Goal: Navigation & Orientation: Find specific page/section

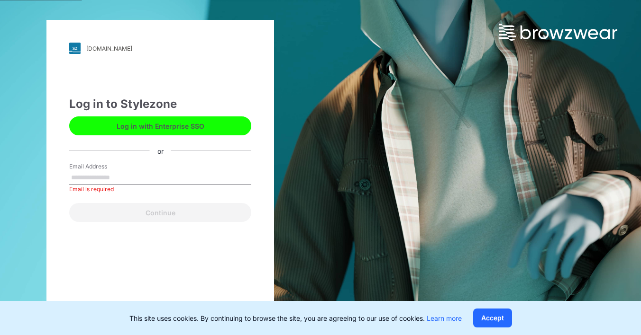
click at [174, 128] on button "Log in with Enterprise SSO" at bounding box center [160, 126] width 182 height 19
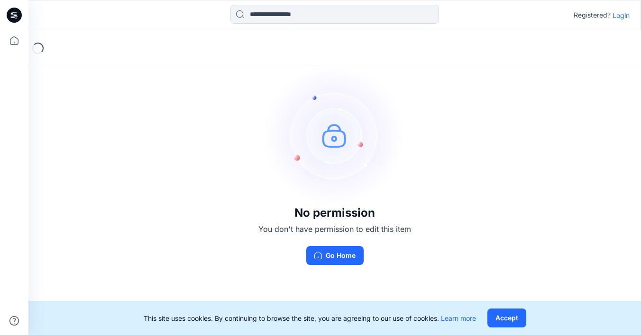
click at [622, 17] on p "Login" at bounding box center [620, 15] width 17 height 10
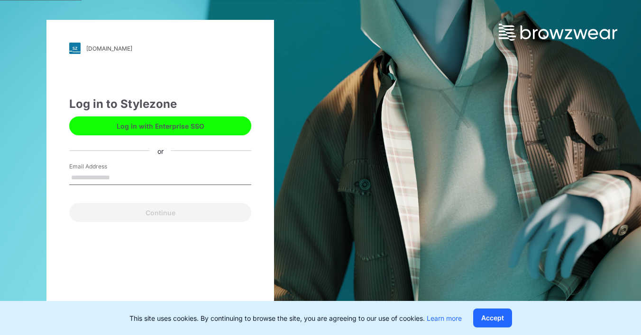
click at [143, 132] on button "Log in with Enterprise SSO" at bounding box center [160, 126] width 182 height 19
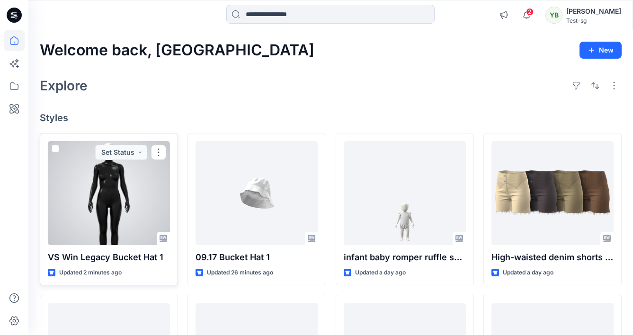
click at [136, 179] on div at bounding box center [109, 193] width 122 height 104
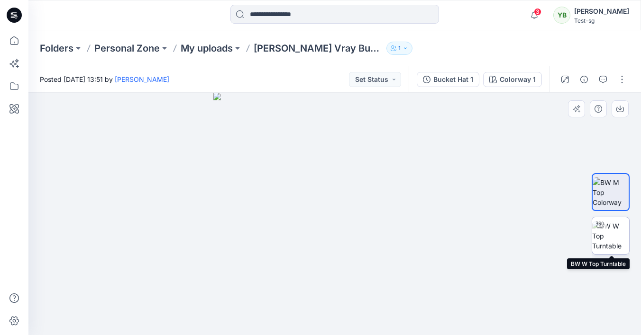
click at [611, 226] on img at bounding box center [610, 236] width 37 height 30
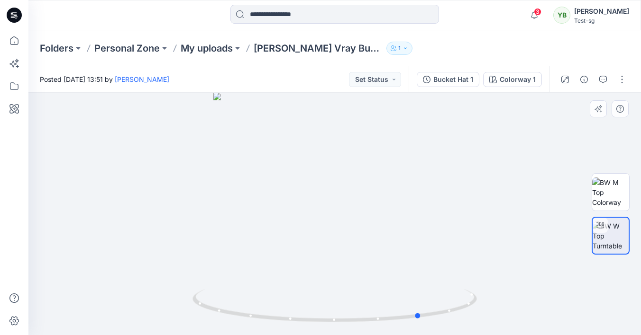
drag, startPoint x: 431, startPoint y: 146, endPoint x: 439, endPoint y: 146, distance: 8.1
click at [224, 154] on div at bounding box center [334, 214] width 612 height 243
drag, startPoint x: 439, startPoint y: 146, endPoint x: 253, endPoint y: 149, distance: 185.7
click at [253, 149] on div at bounding box center [334, 214] width 612 height 243
click at [617, 186] on img at bounding box center [610, 193] width 37 height 30
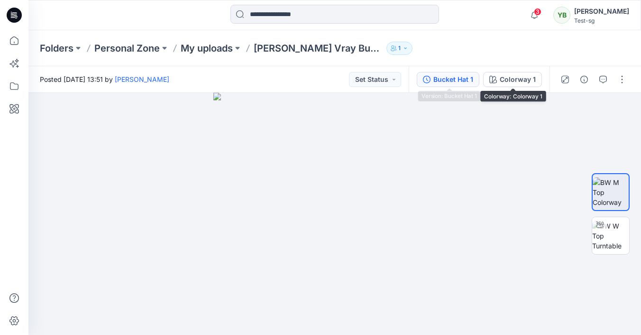
click at [449, 80] on div "Bucket Hat 1" at bounding box center [453, 79] width 40 height 10
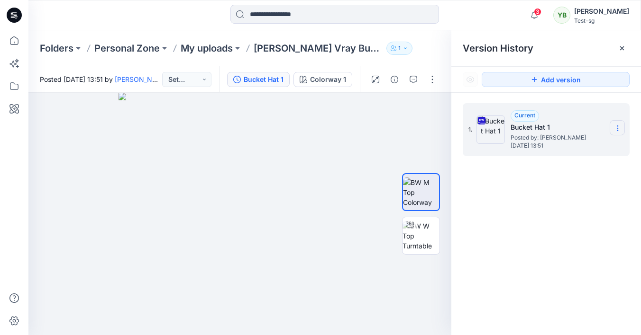
click at [620, 125] on icon at bounding box center [618, 129] width 8 height 8
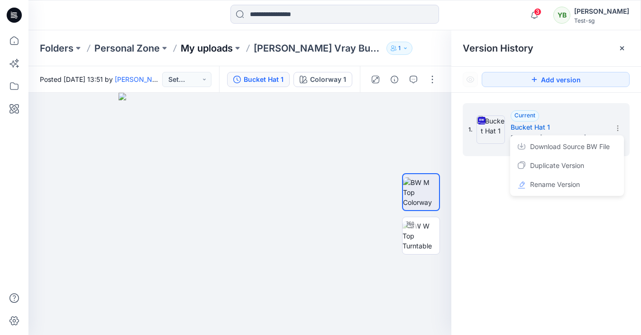
click at [215, 51] on p "My uploads" at bounding box center [207, 48] width 52 height 13
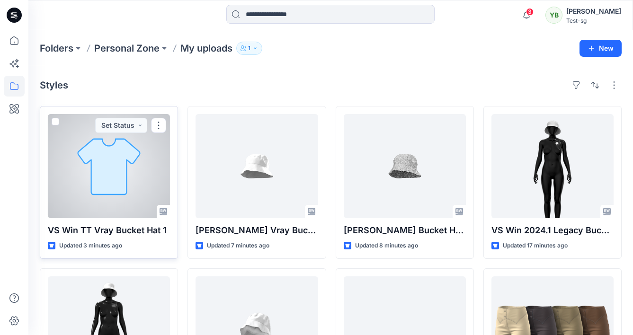
click at [107, 175] on div at bounding box center [109, 166] width 122 height 104
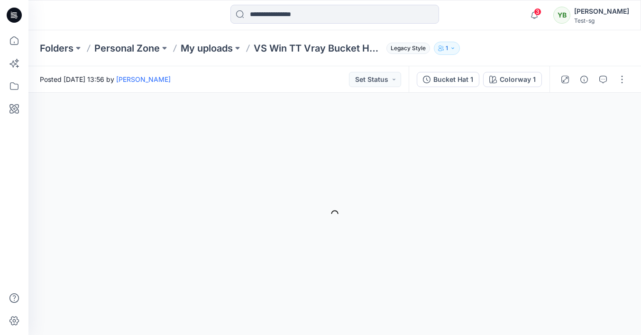
drag, startPoint x: 277, startPoint y: 72, endPoint x: 273, endPoint y: 67, distance: 6.1
click at [277, 71] on div "Posted [DATE] 13:56 by [PERSON_NAME] Set Status" at bounding box center [218, 79] width 380 height 26
click at [216, 48] on p "My uploads" at bounding box center [207, 48] width 52 height 13
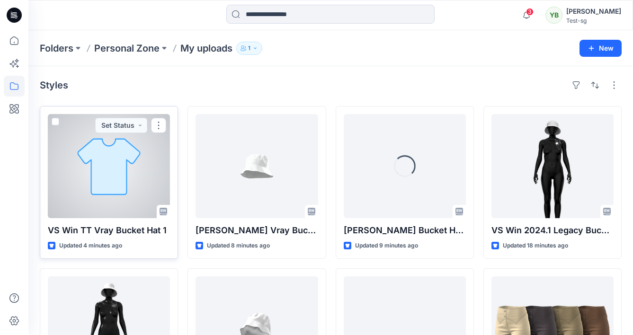
click at [94, 166] on div at bounding box center [109, 166] width 122 height 104
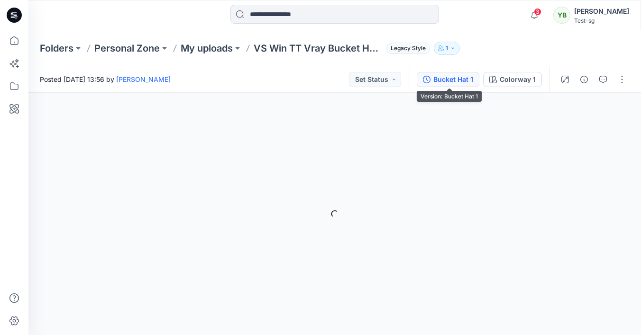
click at [461, 79] on div "Bucket Hat 1" at bounding box center [453, 79] width 40 height 10
click at [445, 78] on div "Bucket Hat 1" at bounding box center [453, 79] width 40 height 10
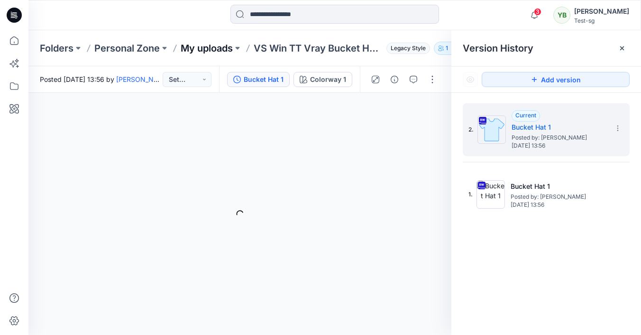
click at [206, 46] on p "My uploads" at bounding box center [207, 48] width 52 height 13
